Goal: Check status: Check status

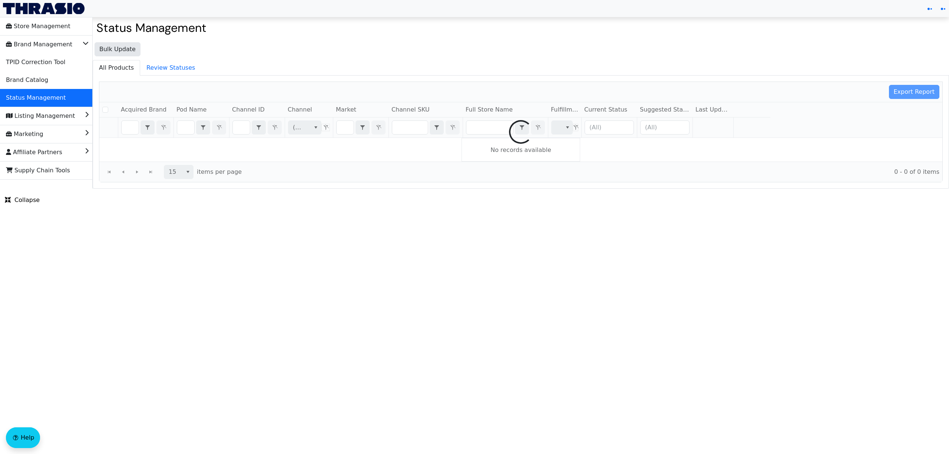
checkbox input "false"
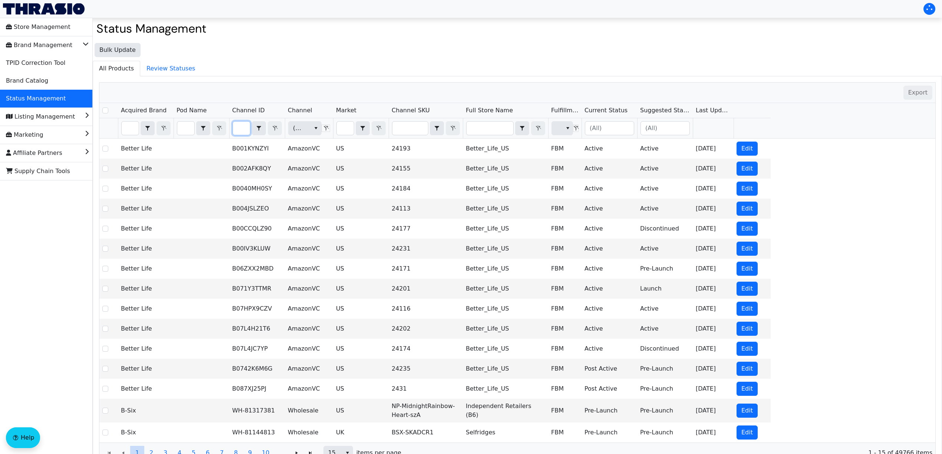
click at [244, 129] on input "Filter" at bounding box center [241, 128] width 17 height 13
type input "B0F67QMJPZ"
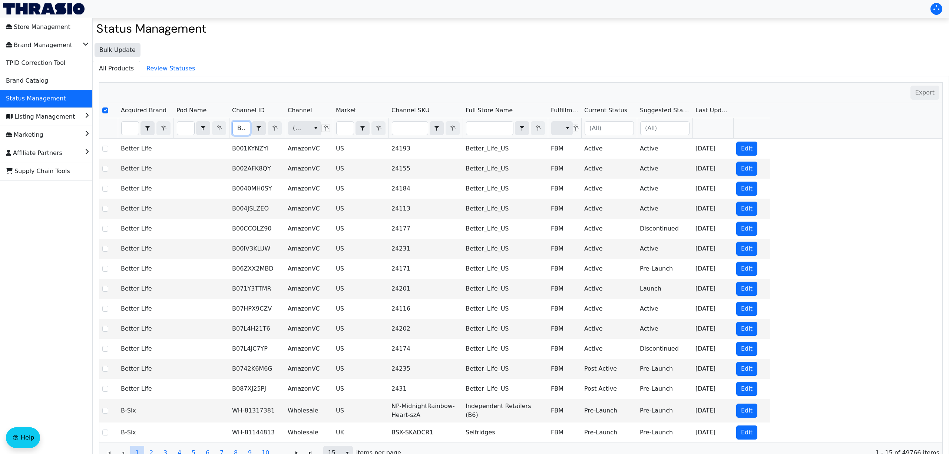
scroll to position [0, 27]
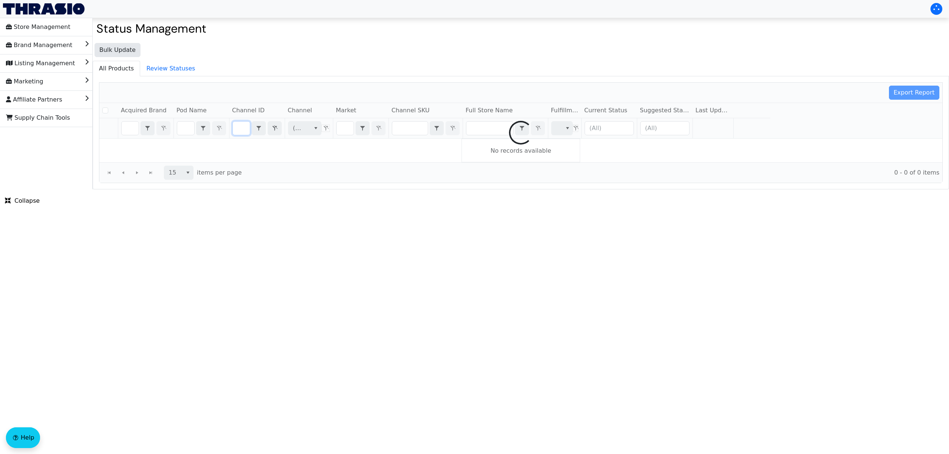
checkbox input "false"
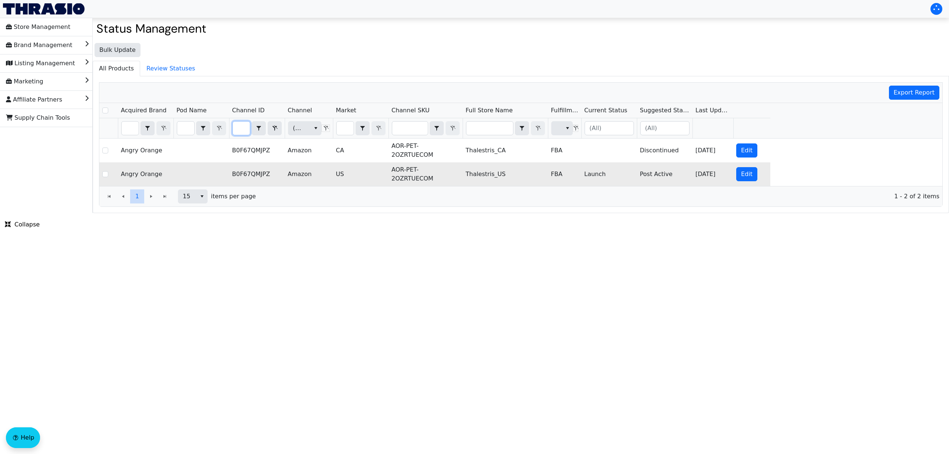
type input "B0F67QMJPZ"
click at [428, 175] on td "AOR-PET-2OZRTUECOM" at bounding box center [426, 174] width 74 height 24
click at [259, 171] on td "B0F67QMJPZ" at bounding box center [257, 174] width 56 height 24
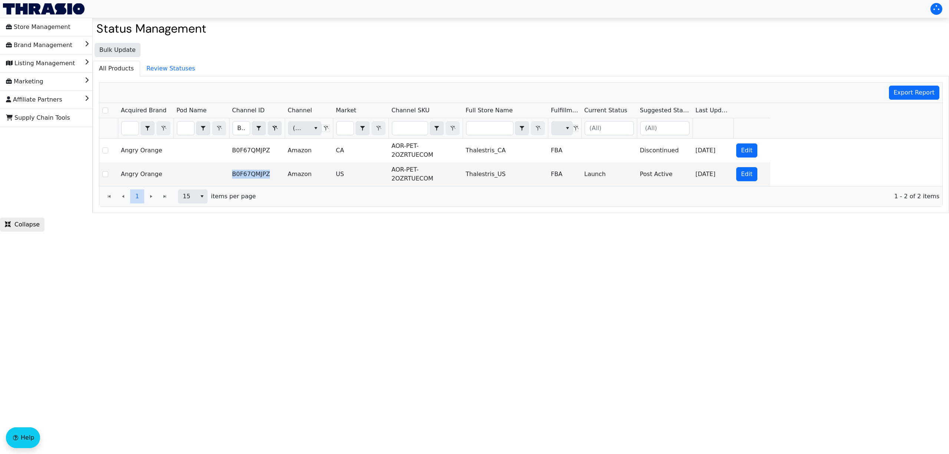
copy td "B0F67QMJPZ"
